Goal: Navigation & Orientation: Find specific page/section

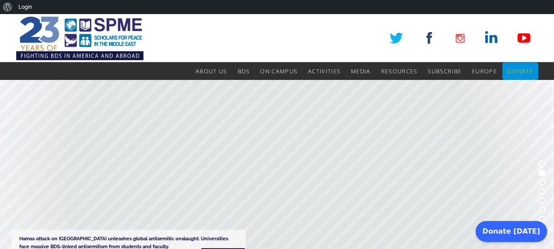
click at [510, 69] on span "Donate" at bounding box center [519, 71] width 25 height 8
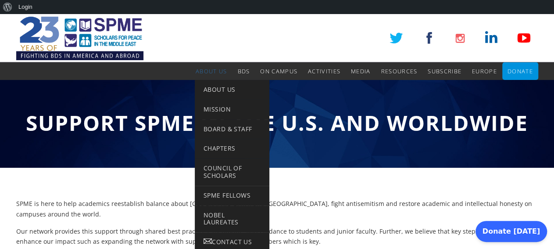
click at [208, 72] on span "About Us" at bounding box center [210, 71] width 31 height 8
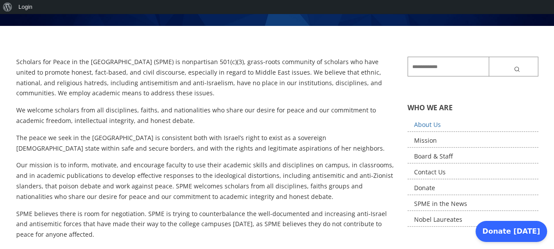
scroll to position [135, 0]
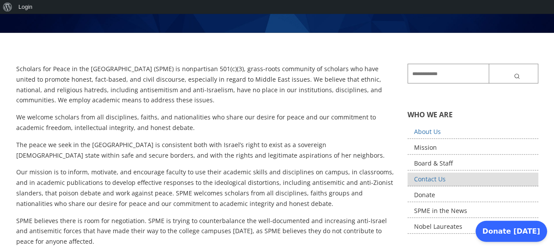
click at [431, 178] on link "Contact Us" at bounding box center [472, 179] width 131 height 14
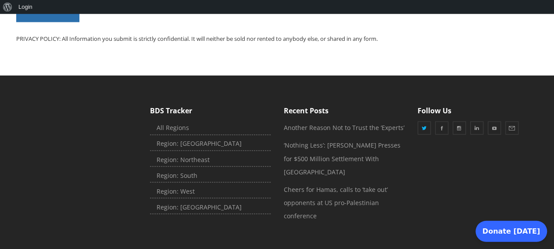
scroll to position [722, 0]
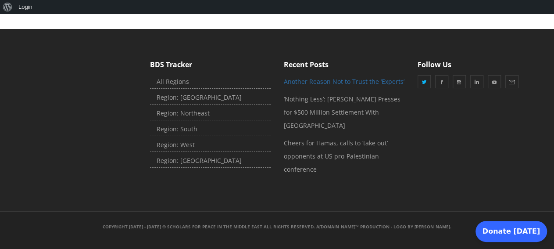
click at [307, 81] on link "Another Reason Not to Trust the ‘Experts’" at bounding box center [344, 81] width 121 height 8
